Goal: Task Accomplishment & Management: Manage account settings

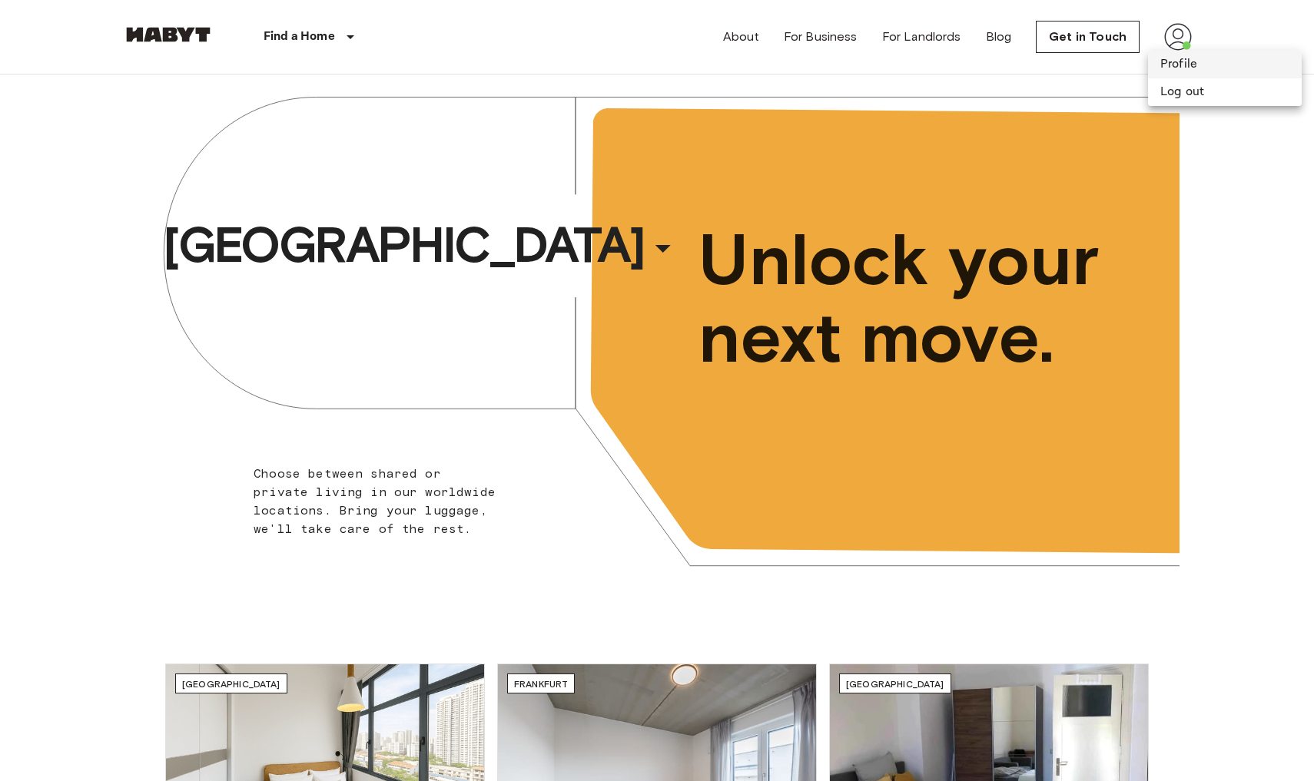
click at [1179, 69] on li "Profile" at bounding box center [1225, 65] width 154 height 28
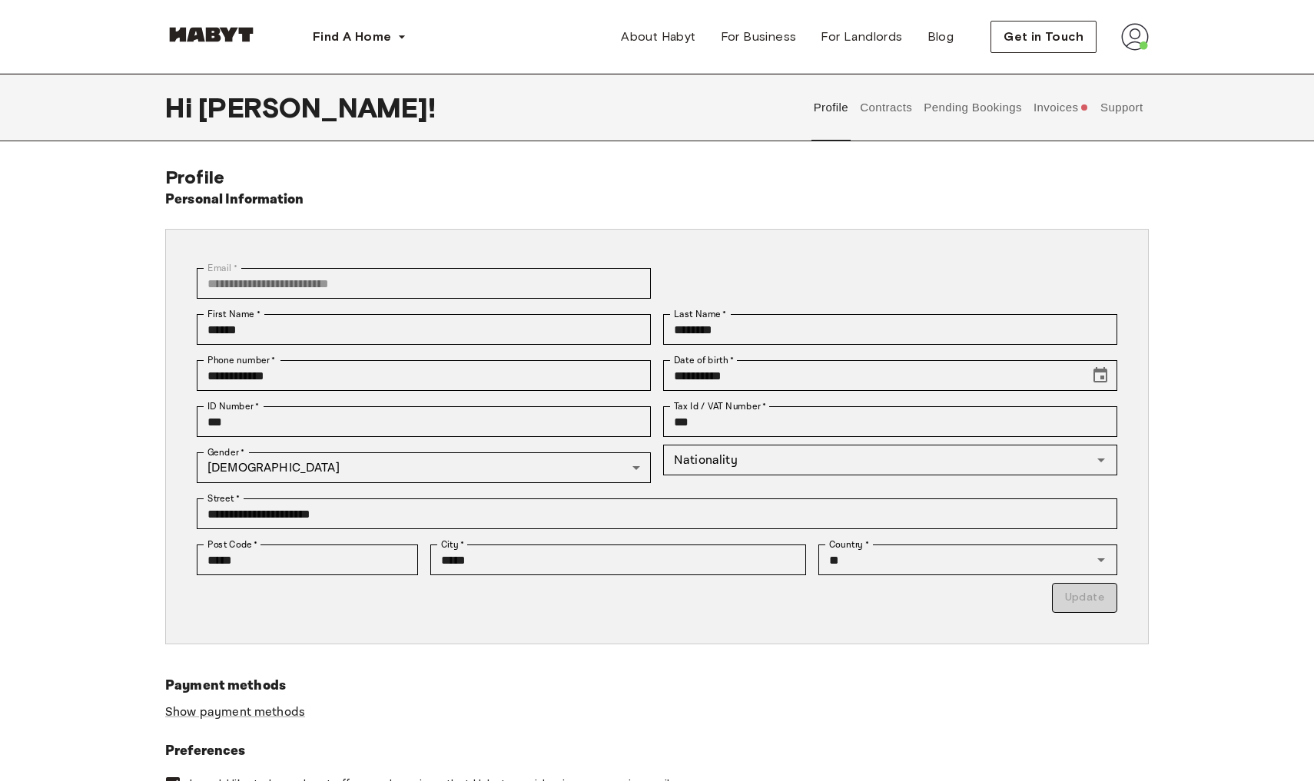
click at [1057, 112] on button "Invoices" at bounding box center [1060, 108] width 59 height 68
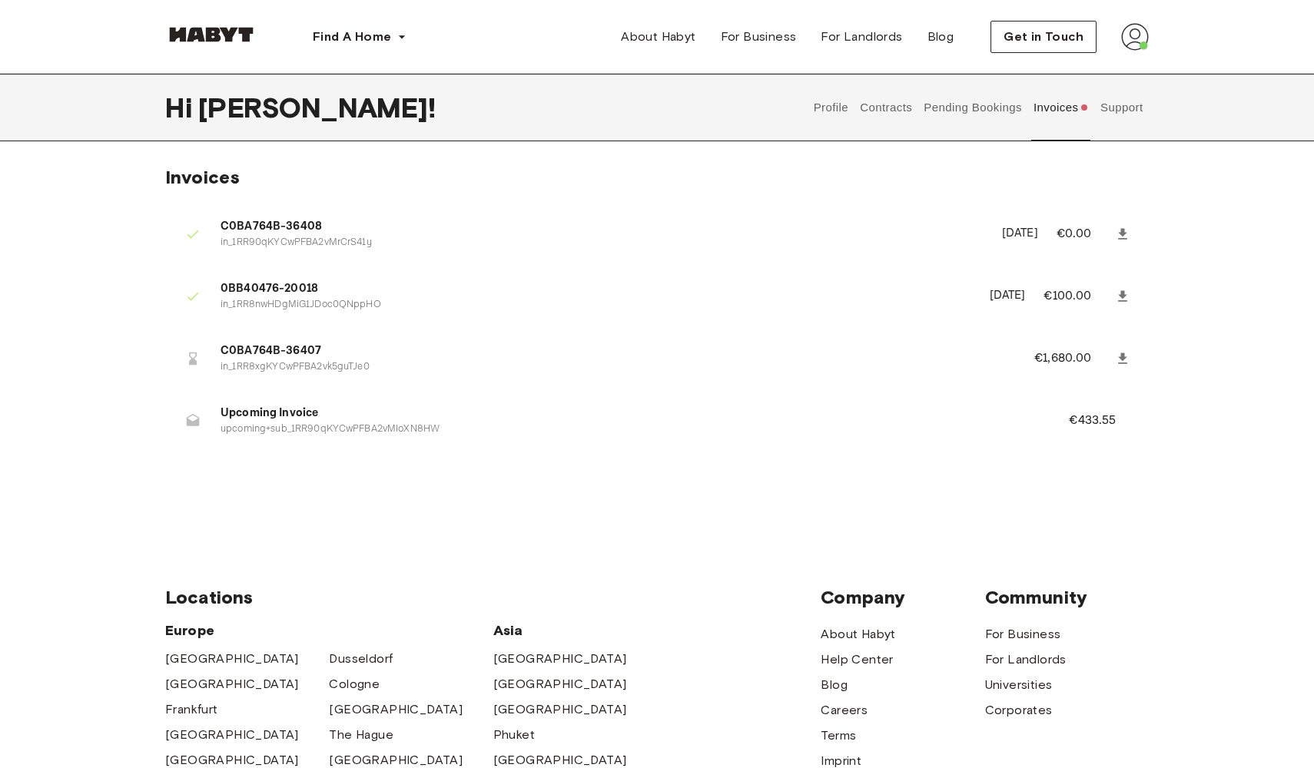
click at [231, 355] on span "C0BA764B-36407" at bounding box center [609, 352] width 777 height 18
click at [196, 369] on div at bounding box center [192, 358] width 31 height 31
click at [442, 314] on li "0BB40476-20018 in_1RR8nwHDgMiG1JDoc0QNppHO May 21st, 2025 €100.00" at bounding box center [657, 296] width 984 height 53
click at [1117, 356] on icon at bounding box center [1122, 358] width 15 height 15
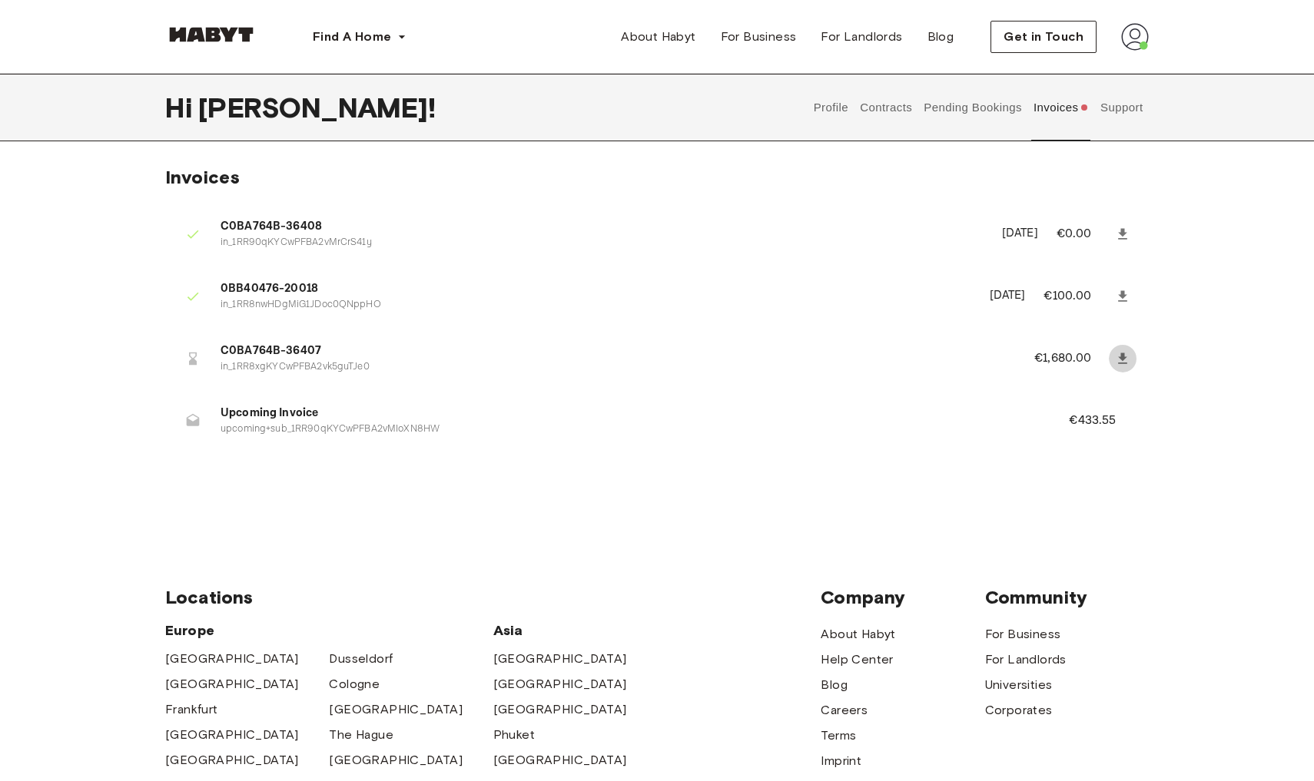
click at [1120, 357] on icon at bounding box center [1122, 358] width 15 height 15
